Goal: Task Accomplishment & Management: Use online tool/utility

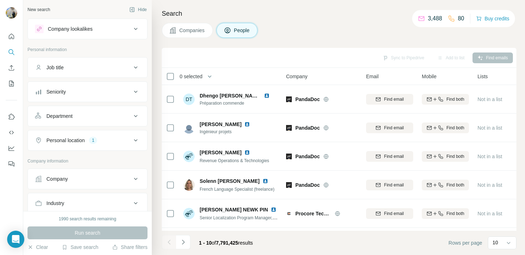
click at [69, 67] on div "Job title" at bounding box center [83, 67] width 96 height 7
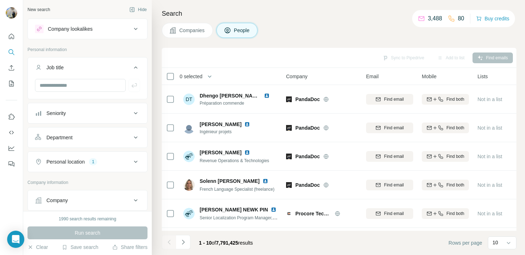
click at [69, 67] on div "Job title" at bounding box center [83, 67] width 96 height 7
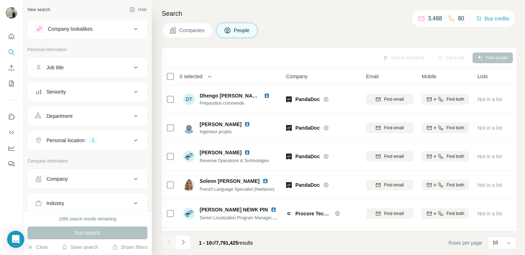
click at [82, 179] on div "Company" at bounding box center [83, 178] width 96 height 7
click at [80, 196] on div "Select a company name or website" at bounding box center [87, 194] width 105 height 9
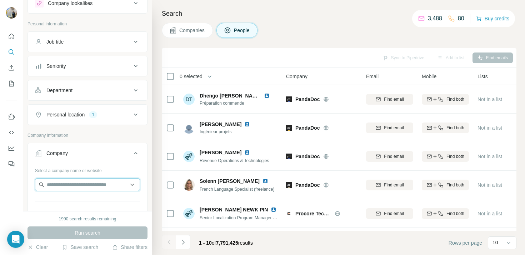
click at [70, 184] on input "text" at bounding box center [87, 184] width 105 height 13
paste input "**********"
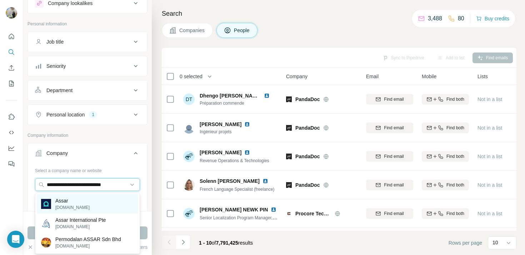
type input "**********"
click at [84, 203] on div "Assar [DOMAIN_NAME]" at bounding box center [87, 203] width 101 height 19
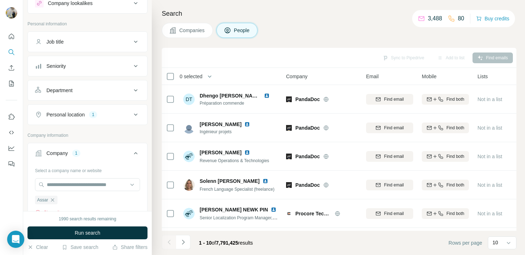
scroll to position [47, 0]
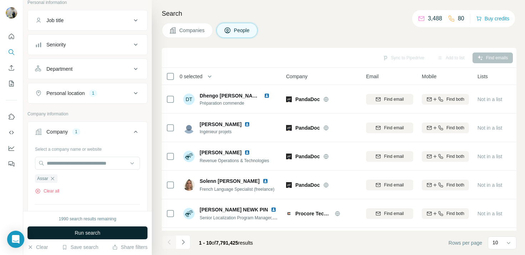
click at [75, 235] on span "Run search" at bounding box center [88, 232] width 26 height 7
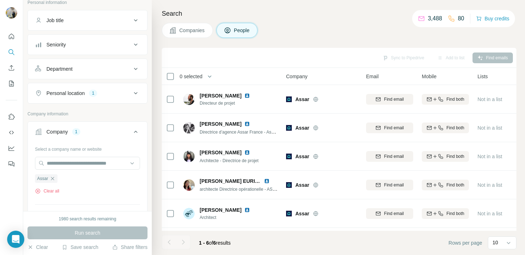
click at [93, 98] on button "Personal location 1" at bounding box center [87, 93] width 119 height 17
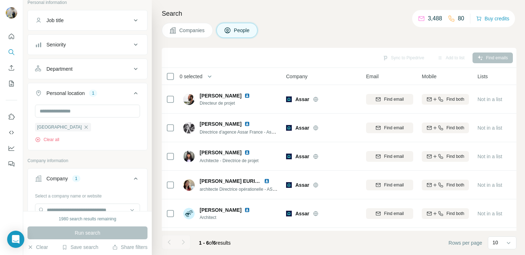
click at [109, 92] on div "Personal location 1" at bounding box center [83, 93] width 96 height 7
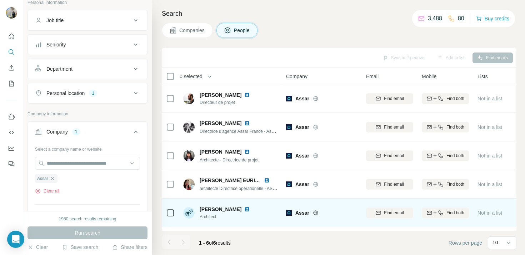
scroll to position [0, 0]
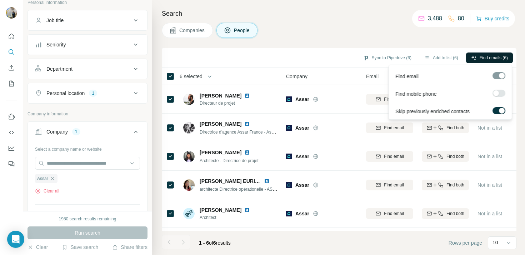
click at [491, 61] on button "Find emails (6)" at bounding box center [489, 57] width 47 height 11
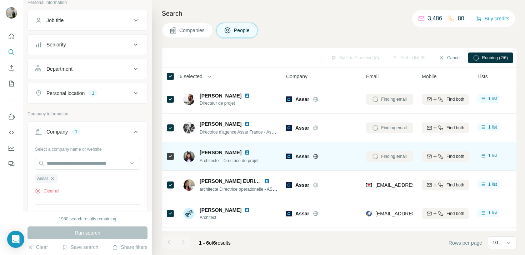
click at [244, 153] on img at bounding box center [247, 153] width 6 height 6
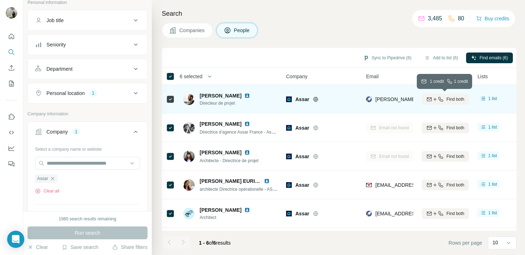
click at [446, 102] on button "Find both" at bounding box center [445, 99] width 47 height 11
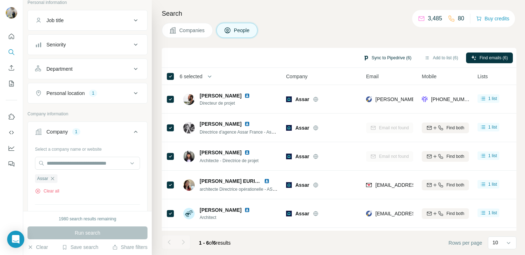
click at [376, 57] on button "Sync to Pipedrive (6)" at bounding box center [387, 57] width 58 height 11
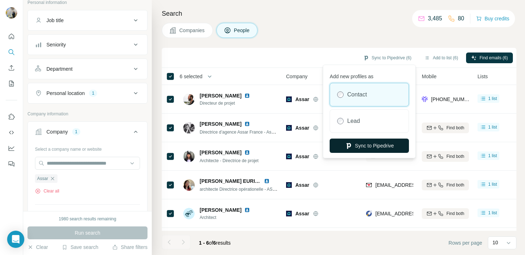
click at [358, 143] on button "Sync to Pipedrive" at bounding box center [369, 146] width 79 height 14
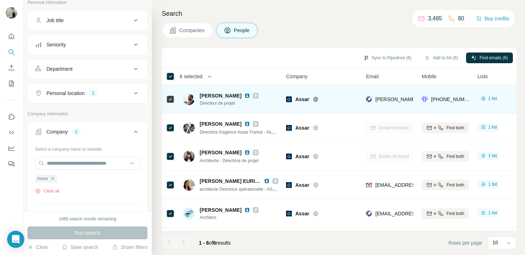
click at [244, 94] on img at bounding box center [247, 96] width 6 height 6
